Goal: Task Accomplishment & Management: Use online tool/utility

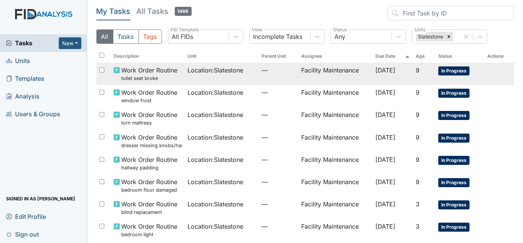
click at [275, 72] on span "—" at bounding box center [279, 70] width 34 height 9
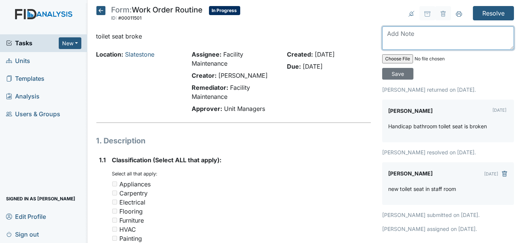
click at [433, 36] on textarea at bounding box center [448, 37] width 132 height 23
type textarea "toilet seat replaced"
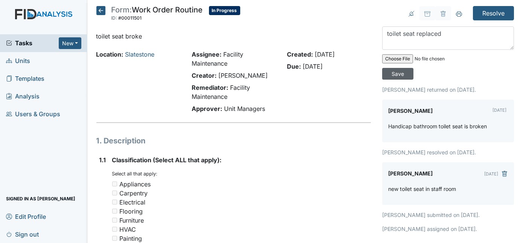
click at [414, 68] on input "Save" at bounding box center [397, 74] width 31 height 12
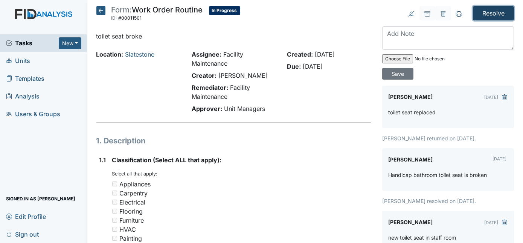
click at [494, 16] on input "Resolve" at bounding box center [493, 13] width 41 height 14
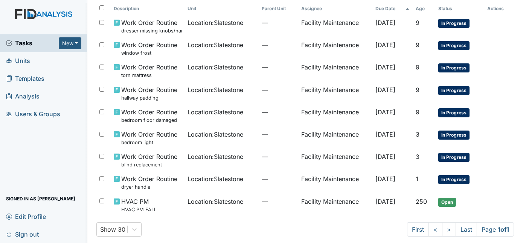
scroll to position [78, 0]
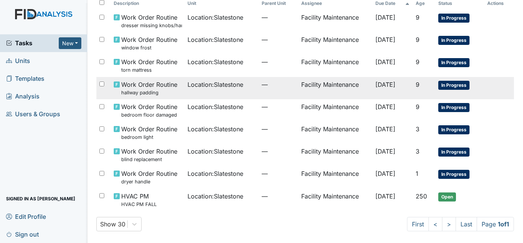
click at [335, 86] on td "Facility Maintenance" at bounding box center [335, 88] width 74 height 22
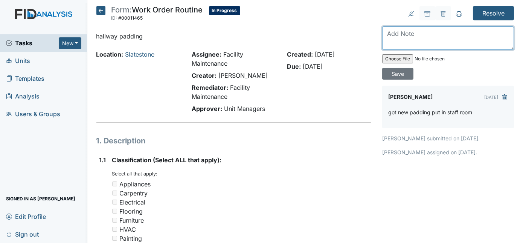
click at [452, 31] on textarea at bounding box center [448, 37] width 132 height 23
type textarea "replaced damaged foam"
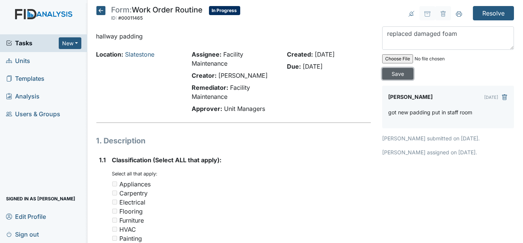
click at [414, 68] on input "Save" at bounding box center [397, 74] width 31 height 12
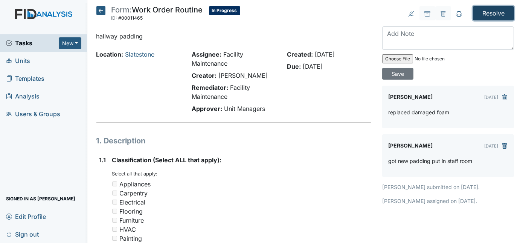
click at [491, 15] on input "Resolve" at bounding box center [493, 13] width 41 height 14
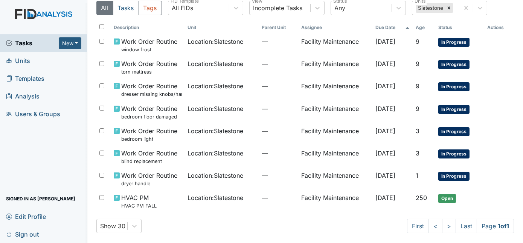
scroll to position [55, 0]
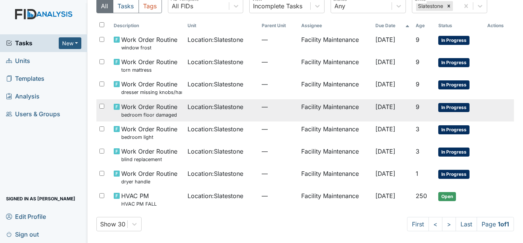
click at [306, 115] on td "Facility Maintenance" at bounding box center [335, 110] width 74 height 22
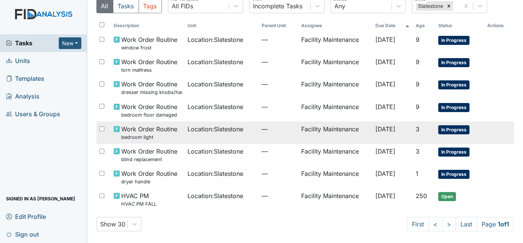
click at [281, 133] on td "—" at bounding box center [279, 132] width 40 height 22
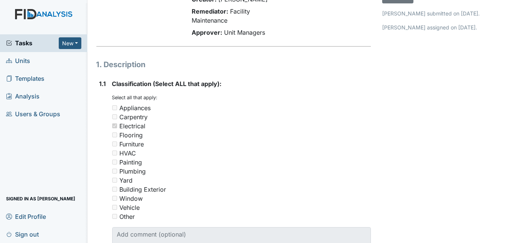
scroll to position [18, 0]
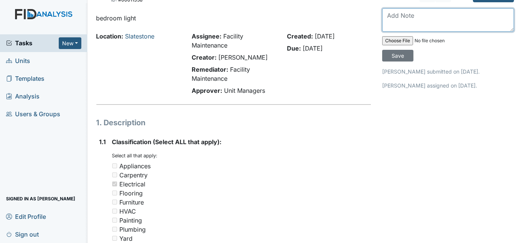
click at [438, 18] on textarea at bounding box center [448, 19] width 132 height 23
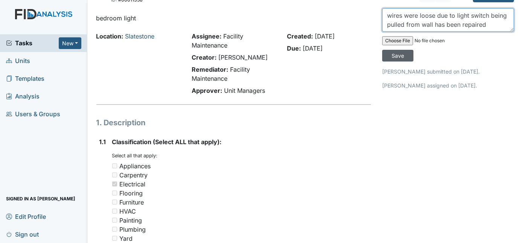
type textarea "wires were loose due to light switch being pulled from wall has been repaired"
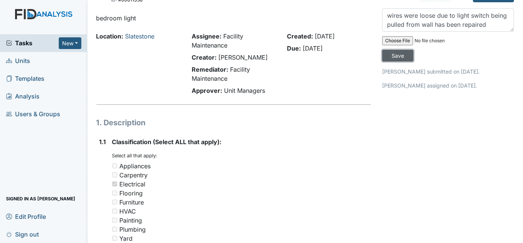
click at [414, 50] on input "Save" at bounding box center [397, 56] width 31 height 12
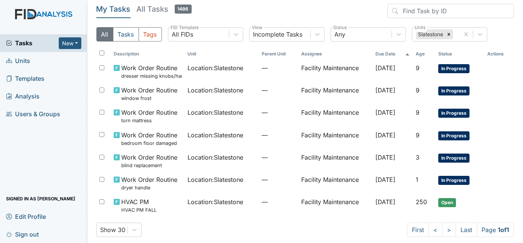
scroll to position [33, 0]
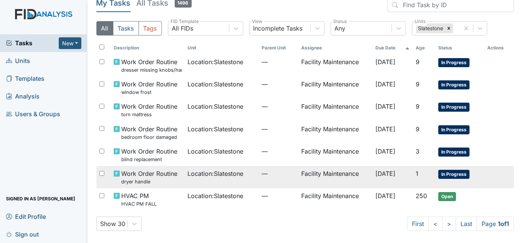
click at [298, 176] on td "Facility Maintenance" at bounding box center [335, 177] width 74 height 22
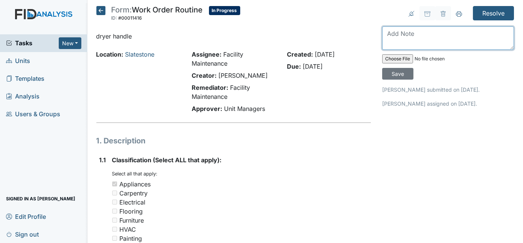
click at [408, 30] on textarea at bounding box center [448, 37] width 132 height 23
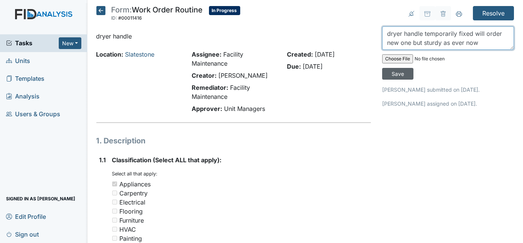
type textarea "dryer handle temporarily fixed will order new one but sturdy as ever now"
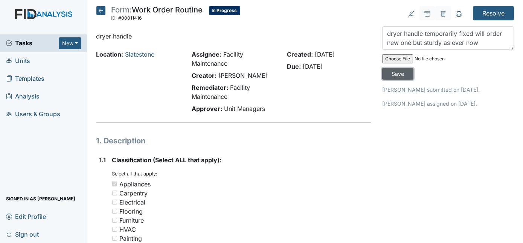
click at [414, 68] on input "Save" at bounding box center [397, 74] width 31 height 12
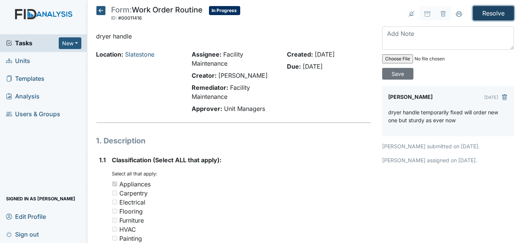
click at [494, 10] on input "Resolve" at bounding box center [493, 13] width 41 height 14
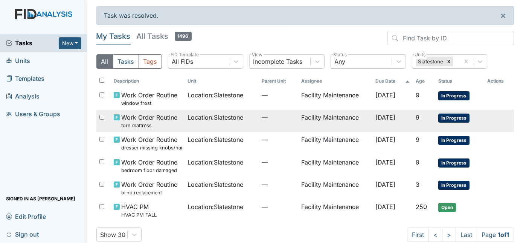
click at [298, 128] on td "Facility Maintenance" at bounding box center [335, 121] width 74 height 22
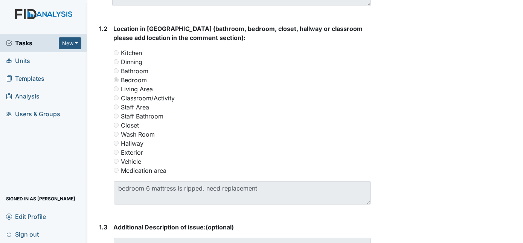
scroll to position [322, 0]
